Goal: Task Accomplishment & Management: Use online tool/utility

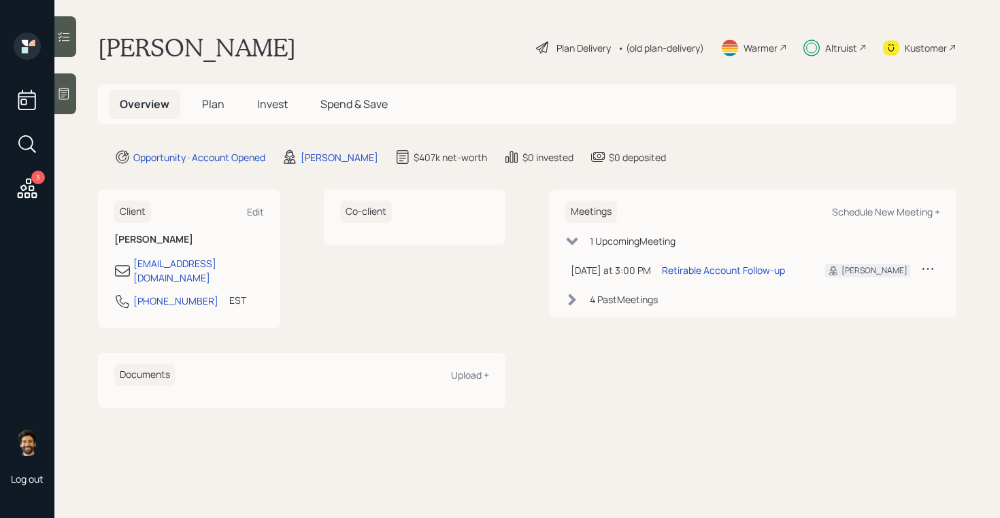
click at [225, 102] on h5 "Plan" at bounding box center [213, 104] width 44 height 29
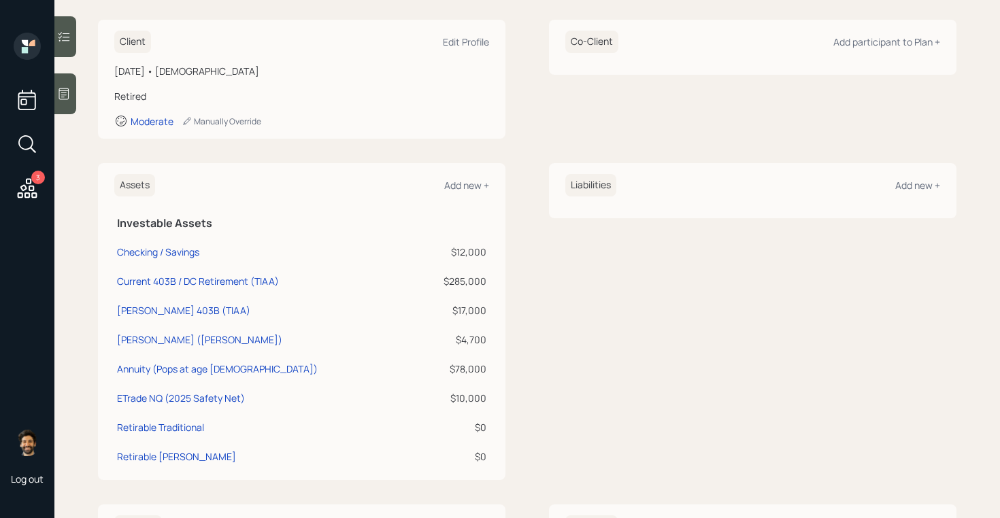
scroll to position [194, 0]
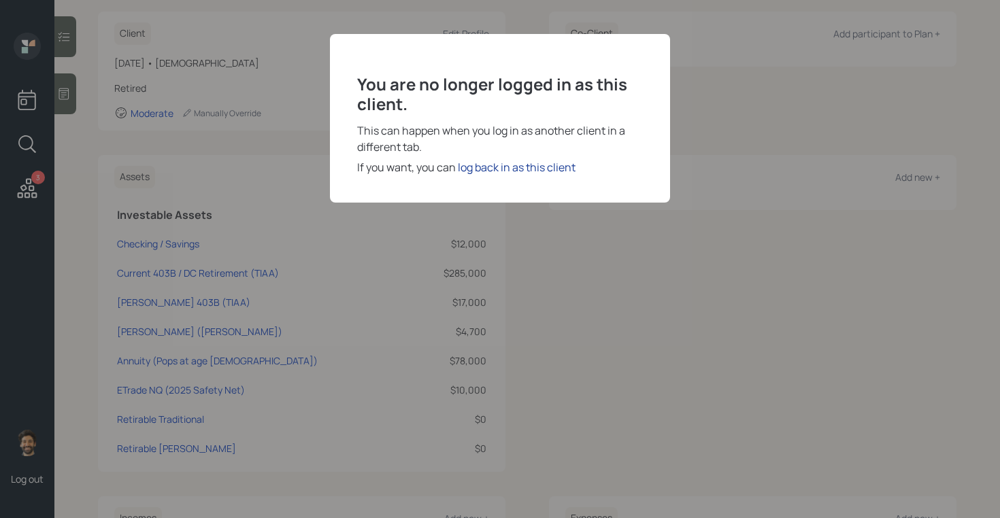
click at [483, 166] on div "log back in as this client" at bounding box center [517, 167] width 118 height 16
